Goal: Information Seeking & Learning: Compare options

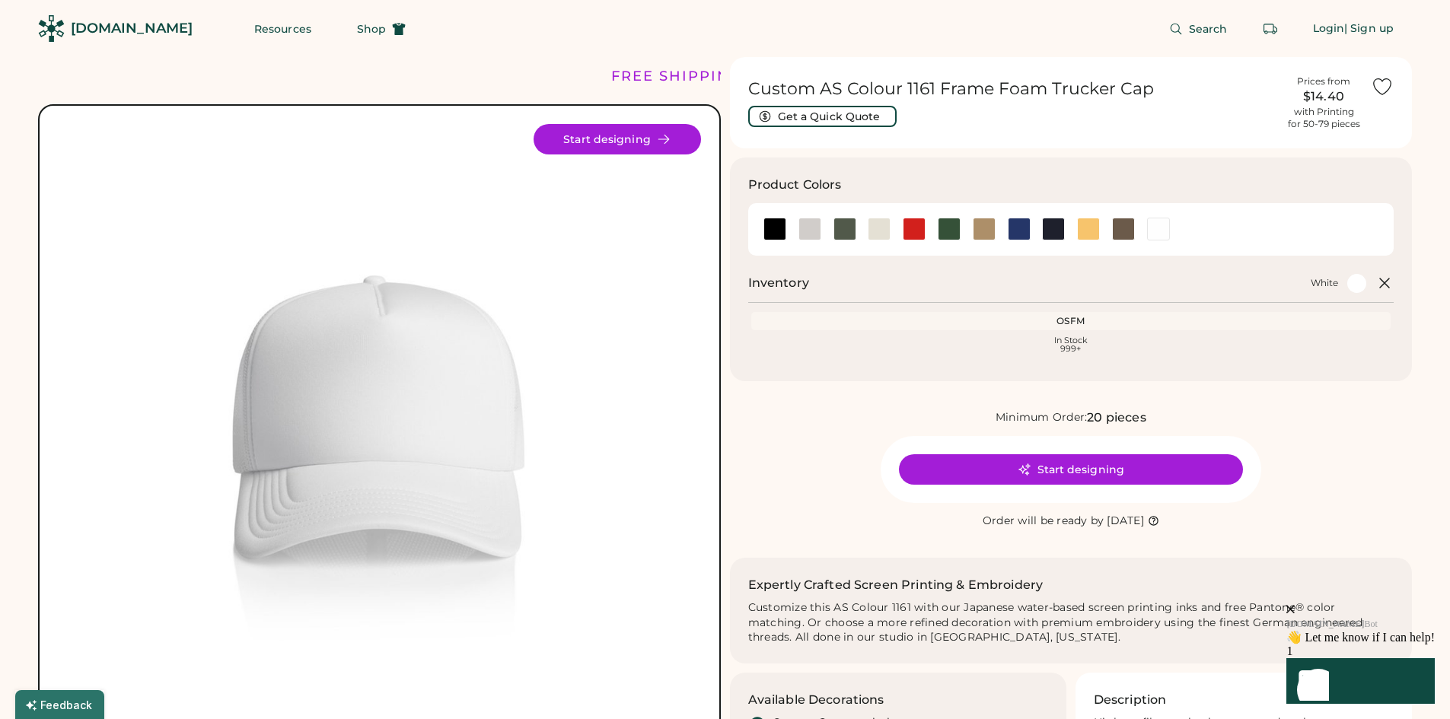
click at [394, 405] on img at bounding box center [379, 445] width 643 height 643
click at [779, 230] on div at bounding box center [774, 229] width 23 height 23
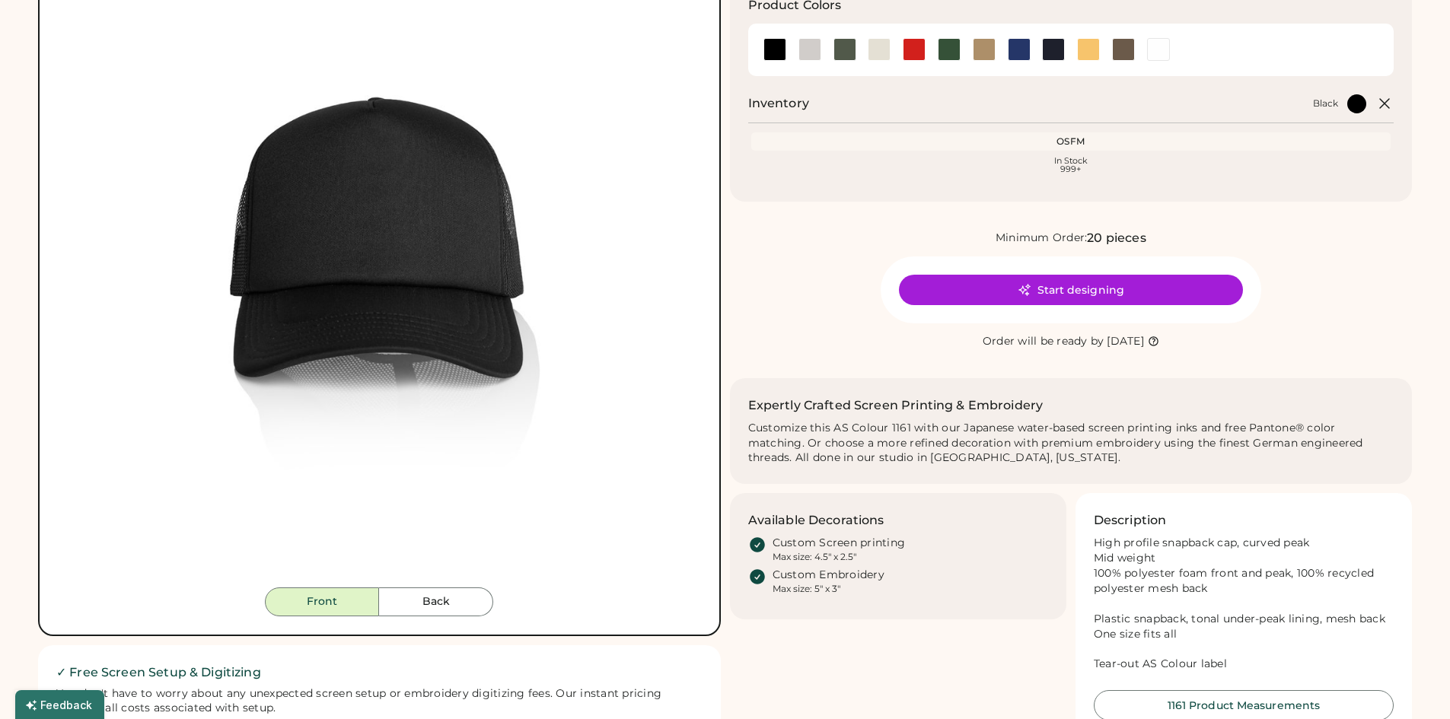
scroll to position [152, 0]
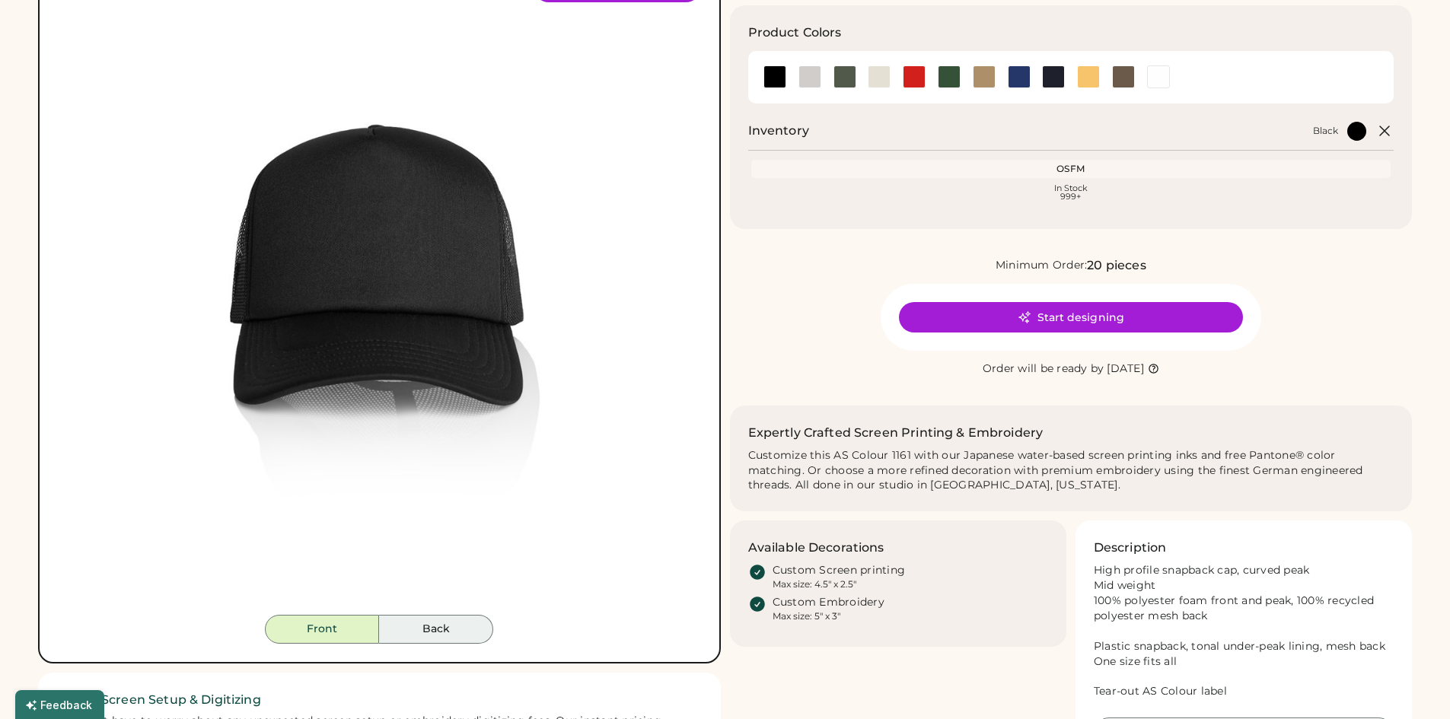
click at [431, 619] on button "Back" at bounding box center [436, 629] width 114 height 29
click at [434, 632] on button "Back" at bounding box center [436, 629] width 114 height 29
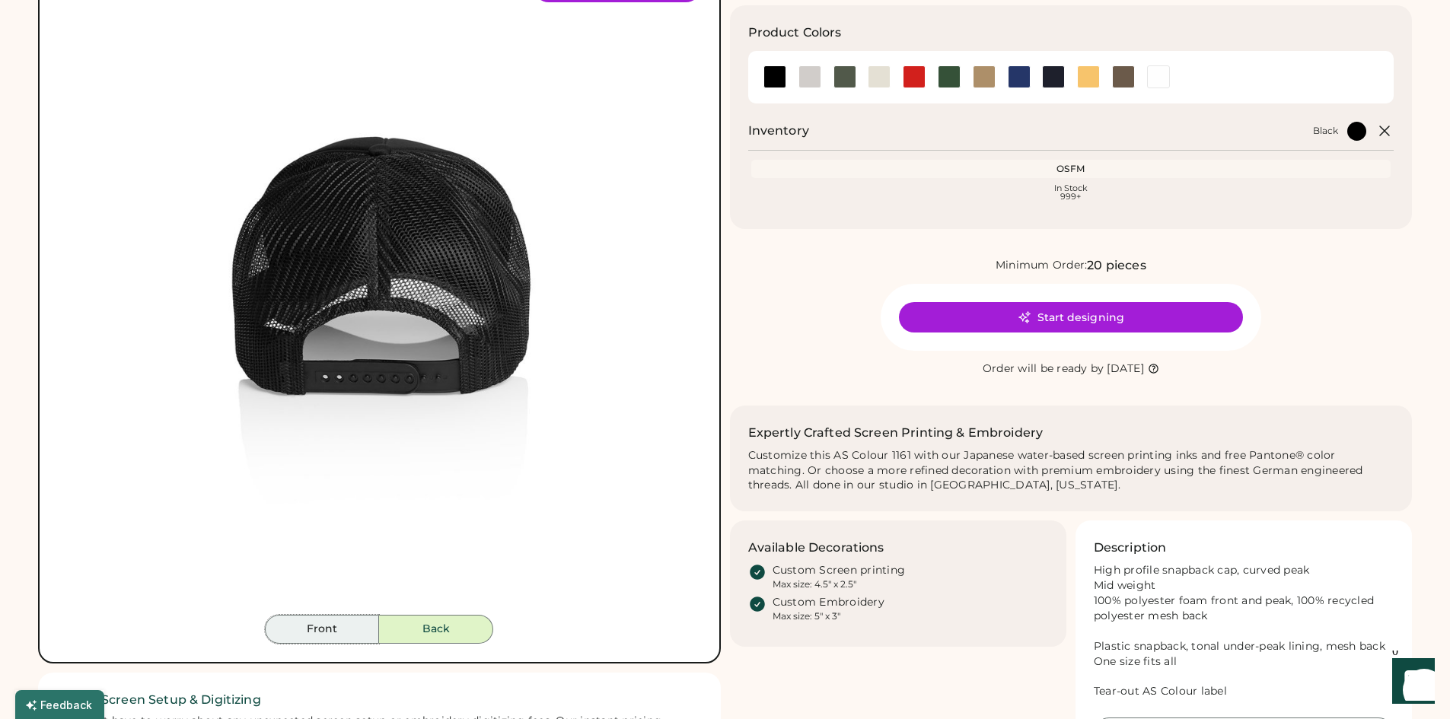
click at [337, 637] on button "Front" at bounding box center [322, 629] width 114 height 29
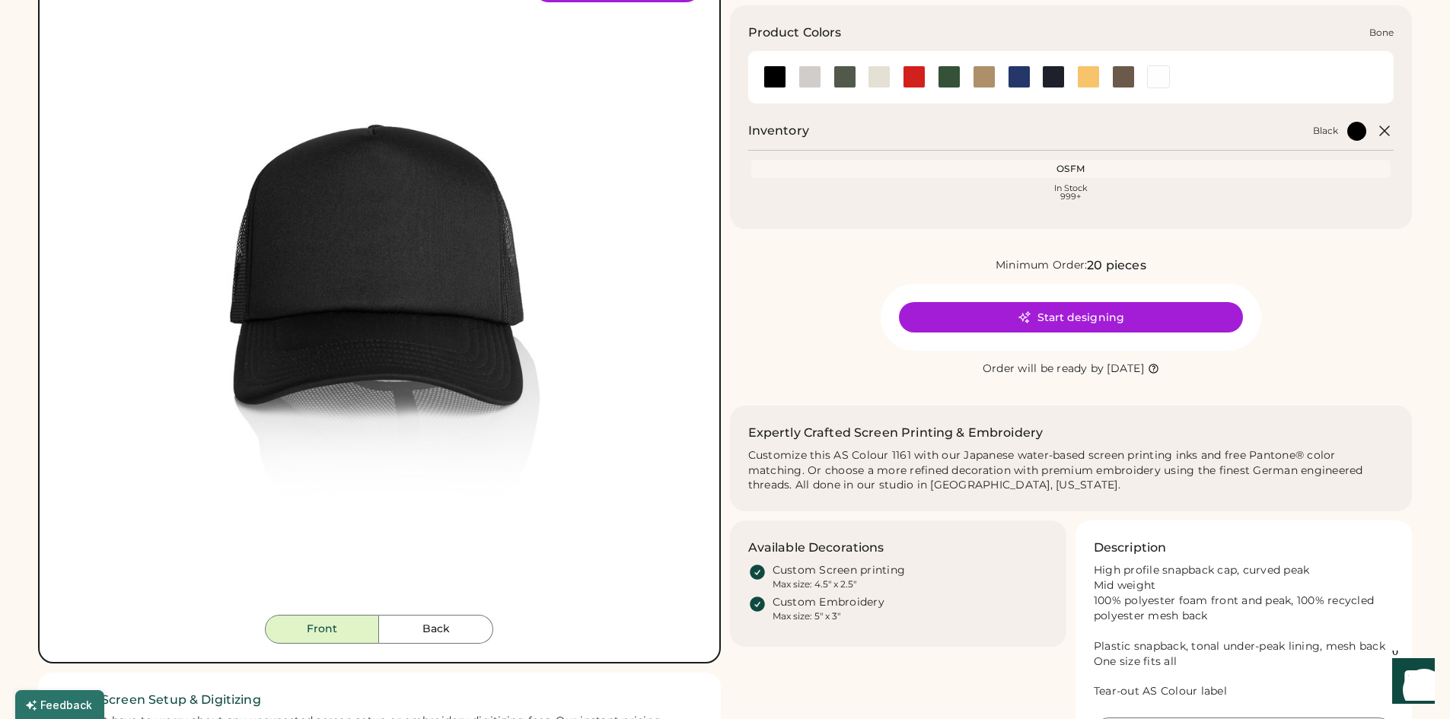
click at [805, 75] on div at bounding box center [809, 76] width 23 height 23
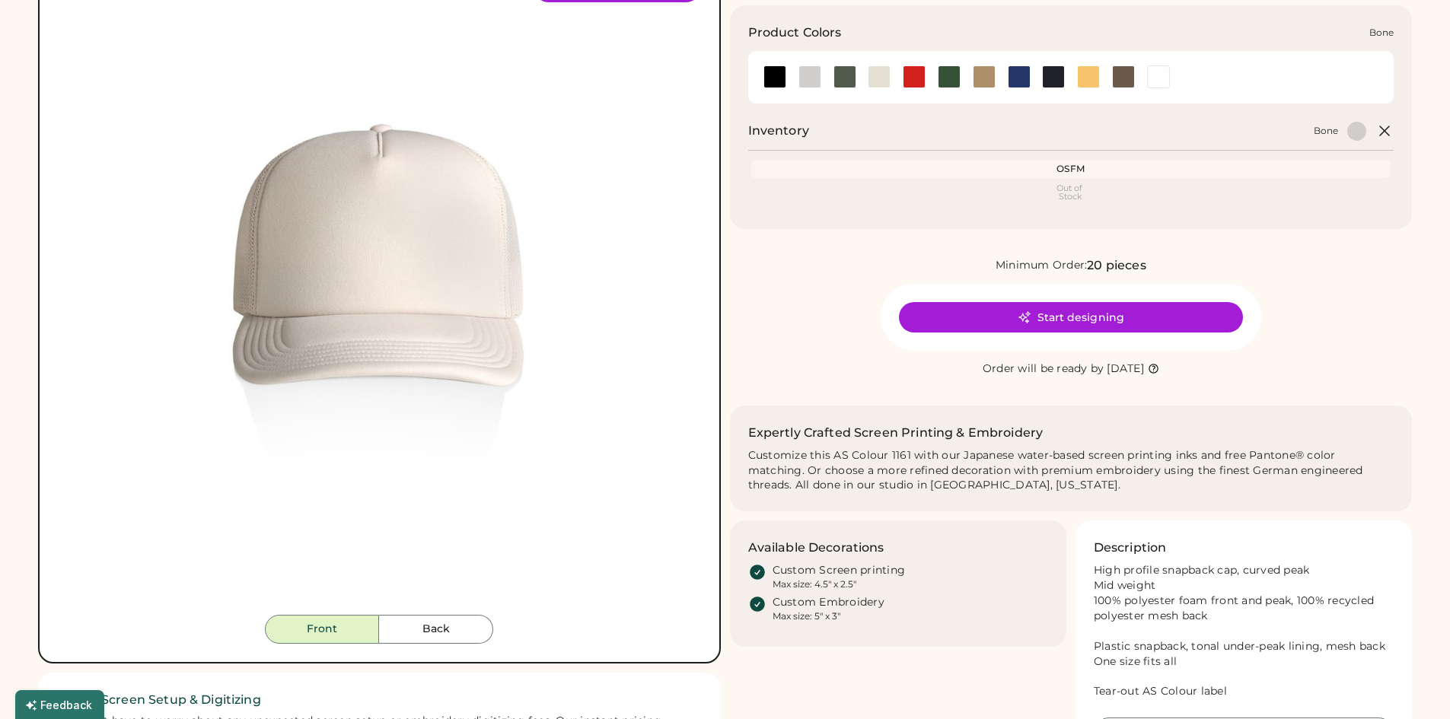
click at [807, 68] on div at bounding box center [809, 76] width 23 height 23
click at [911, 78] on div at bounding box center [914, 76] width 23 height 23
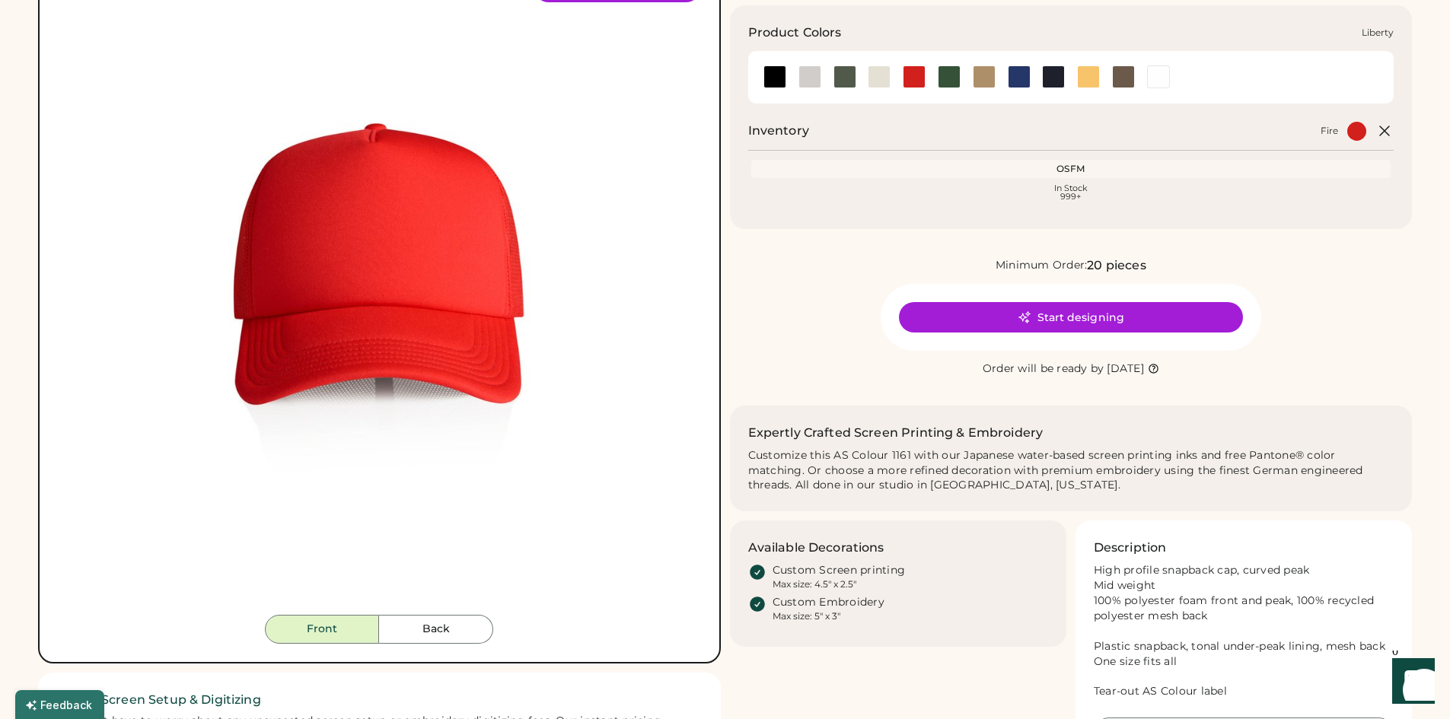
click at [1012, 81] on div at bounding box center [1019, 76] width 23 height 23
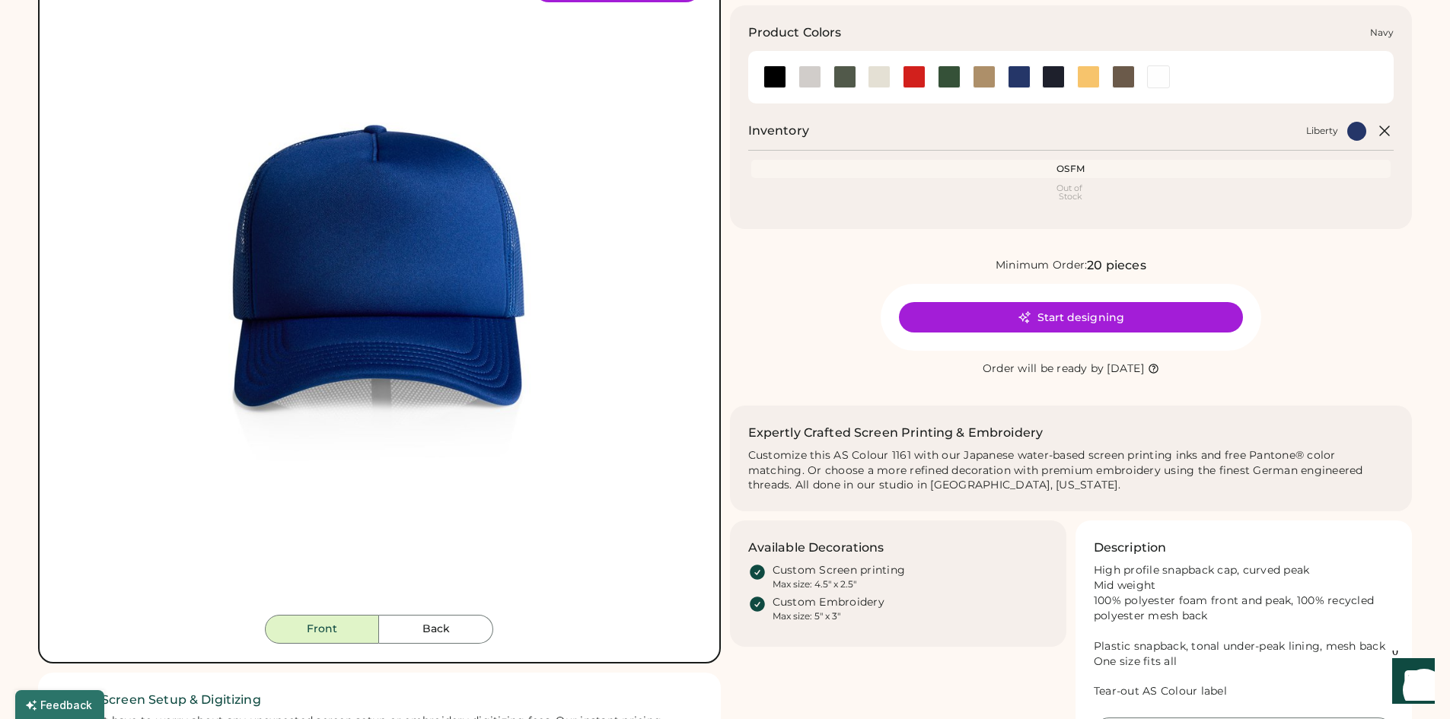
click at [1052, 78] on div at bounding box center [1053, 76] width 23 height 23
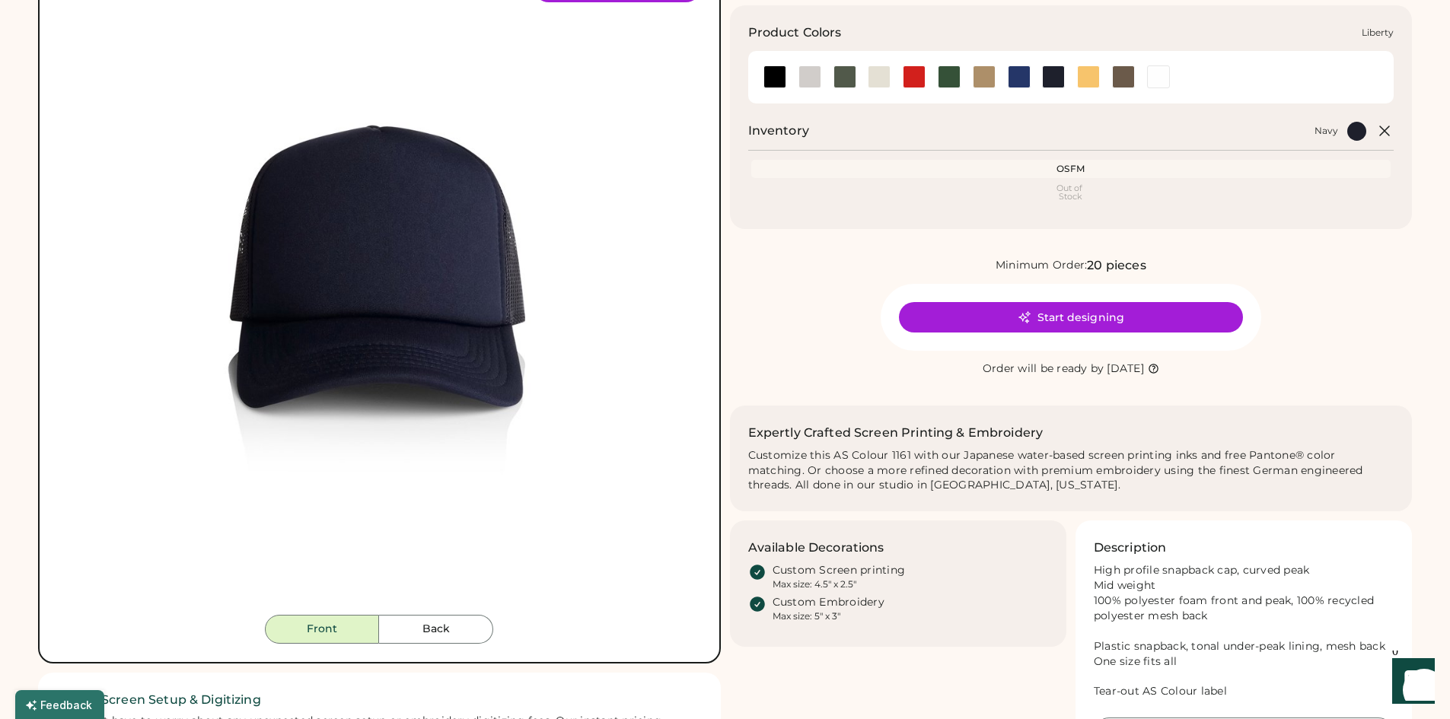
click at [1020, 78] on div at bounding box center [1019, 76] width 23 height 23
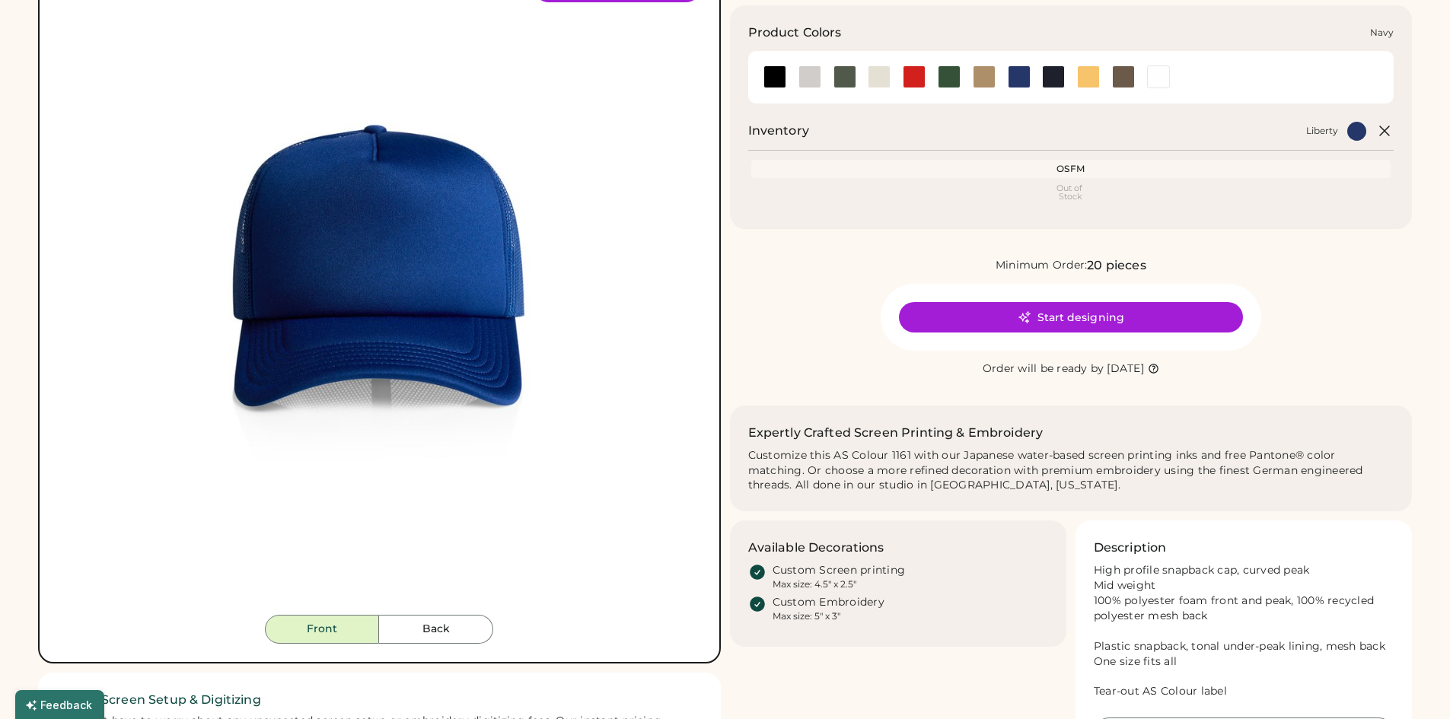
click at [1053, 69] on div at bounding box center [1053, 76] width 23 height 23
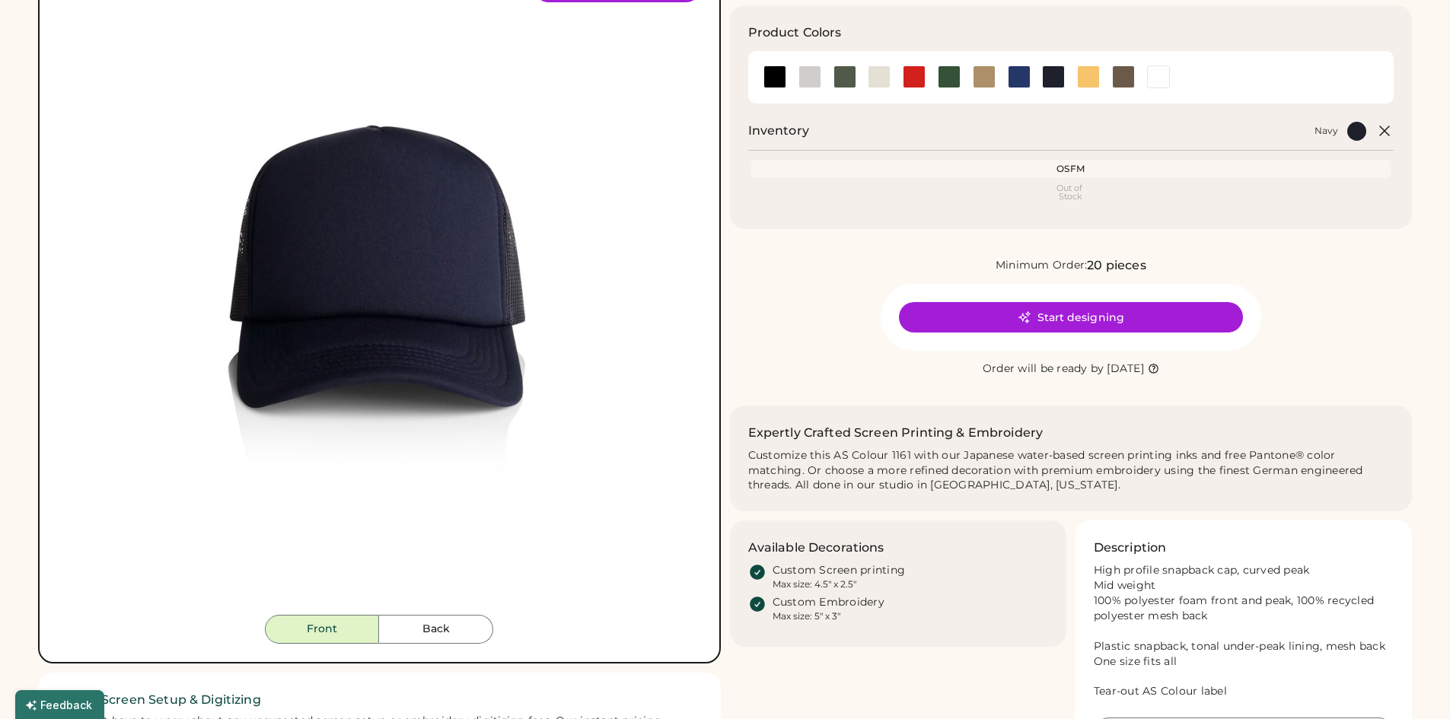
drag, startPoint x: 361, startPoint y: 193, endPoint x: 358, endPoint y: 202, distance: 10.4
